Goal: Task Accomplishment & Management: Complete application form

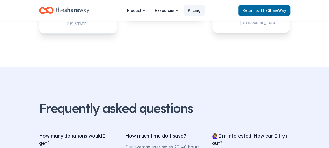
scroll to position [953, 0]
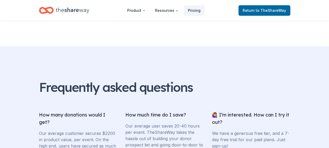
click at [268, 16] on div "Return to TheShareWay" at bounding box center [265, 10] width 52 height 12
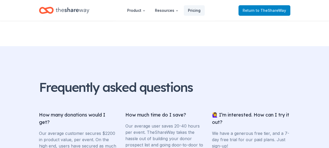
click at [268, 15] on link "Return to TheShareWay" at bounding box center [265, 10] width 52 height 10
click at [268, 11] on span "to TheShareWay" at bounding box center [271, 10] width 30 height 4
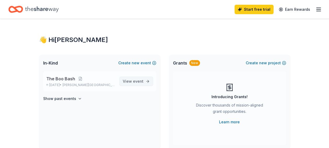
click at [128, 80] on span "View event" at bounding box center [133, 81] width 21 height 6
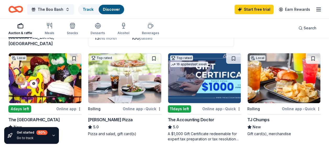
scroll to position [52, 0]
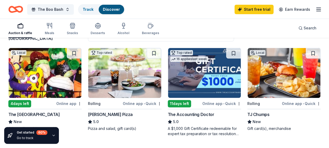
click at [40, 61] on img at bounding box center [45, 73] width 73 height 50
click at [288, 80] on img at bounding box center [284, 73] width 73 height 50
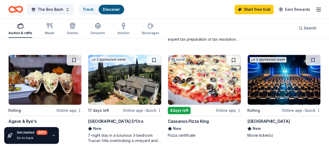
scroll to position [157, 0]
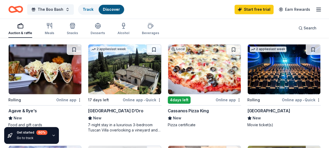
click at [182, 81] on img at bounding box center [204, 69] width 73 height 50
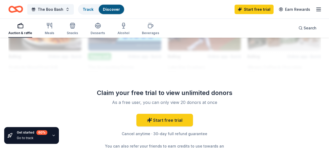
scroll to position [649, 0]
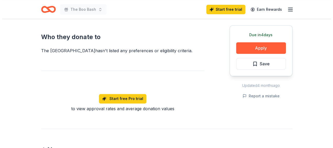
scroll to position [279, 0]
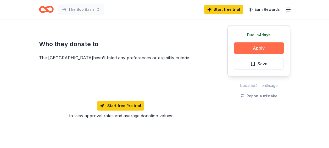
click at [267, 49] on button "Apply" at bounding box center [259, 48] width 50 height 12
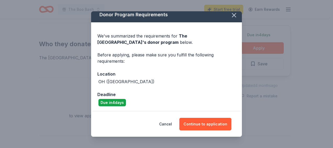
scroll to position [5, 0]
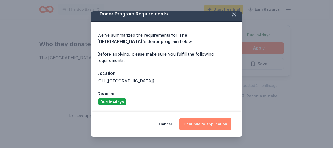
click at [226, 124] on button "Continue to application" at bounding box center [205, 124] width 52 height 13
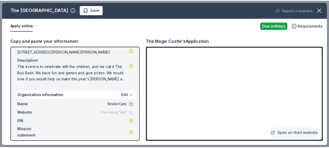
scroll to position [48, 0]
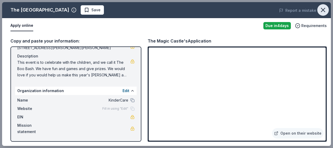
click at [322, 10] on icon "button" at bounding box center [322, 9] width 7 height 7
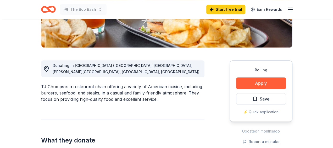
scroll to position [115, 0]
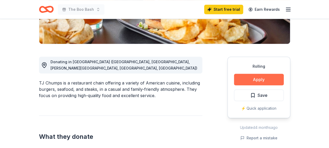
click at [273, 79] on button "Apply" at bounding box center [259, 80] width 50 height 12
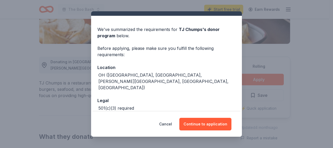
scroll to position [25, 0]
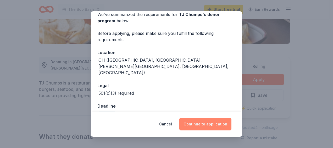
click at [221, 121] on button "Continue to application" at bounding box center [205, 124] width 52 height 13
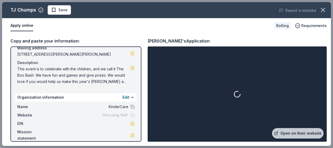
scroll to position [48, 0]
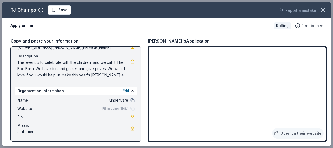
click at [326, 139] on div "Open on their website" at bounding box center [237, 93] width 179 height 95
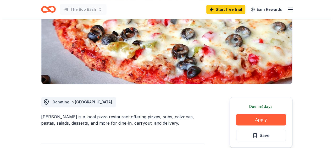
scroll to position [98, 0]
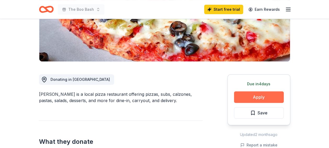
click at [266, 97] on button "Apply" at bounding box center [259, 97] width 50 height 12
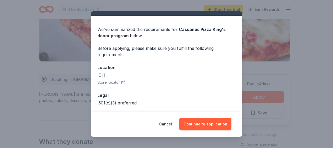
scroll to position [33, 0]
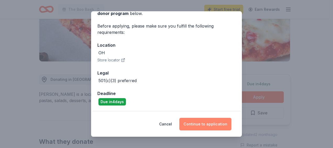
click at [221, 123] on button "Continue to application" at bounding box center [205, 124] width 52 height 13
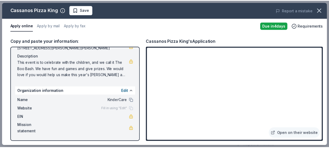
scroll to position [0, 0]
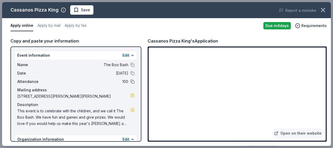
click at [130, 82] on button at bounding box center [132, 81] width 4 height 4
click at [121, 81] on span "100" at bounding box center [90, 81] width 76 height 6
click at [326, 138] on div "Open on their website" at bounding box center [237, 93] width 179 height 95
click at [320, 13] on icon "button" at bounding box center [322, 9] width 7 height 7
